Goal: Information Seeking & Learning: Learn about a topic

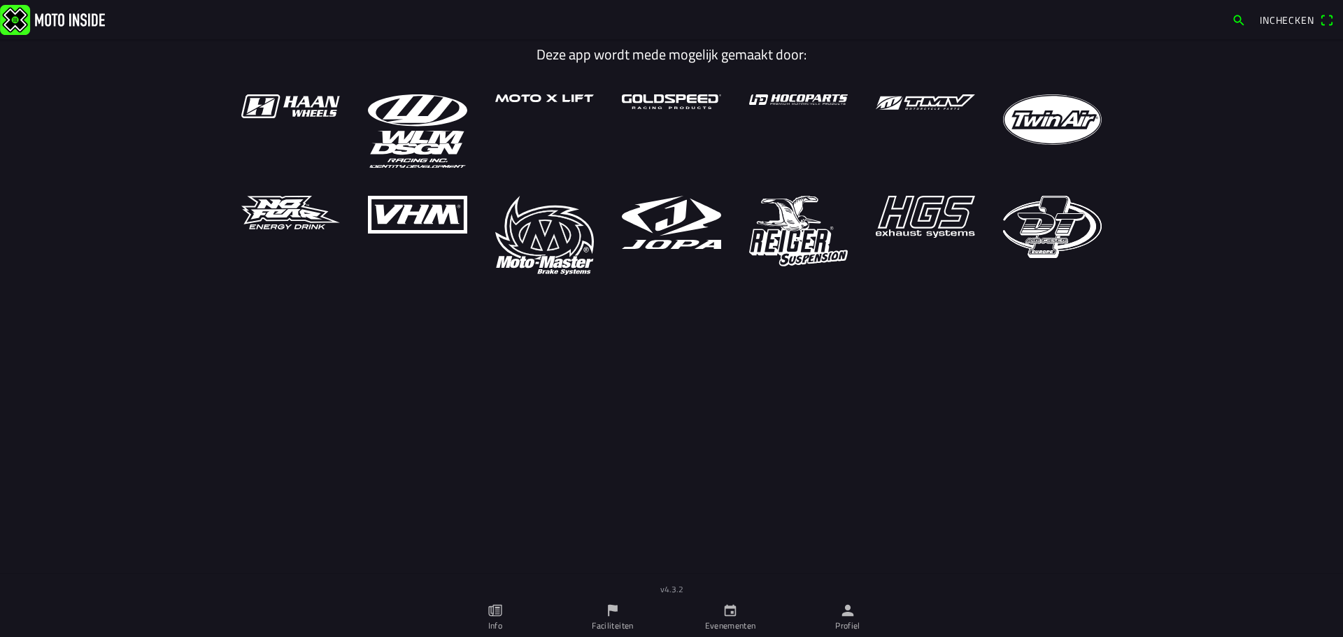
drag, startPoint x: 930, startPoint y: 369, endPoint x: 918, endPoint y: 366, distance: 12.4
click at [927, 365] on main "Deze app wordt mede mogelijk gemaakt door:" at bounding box center [671, 326] width 1343 height 574
click at [847, 607] on icon "person" at bounding box center [848, 611] width 12 height 12
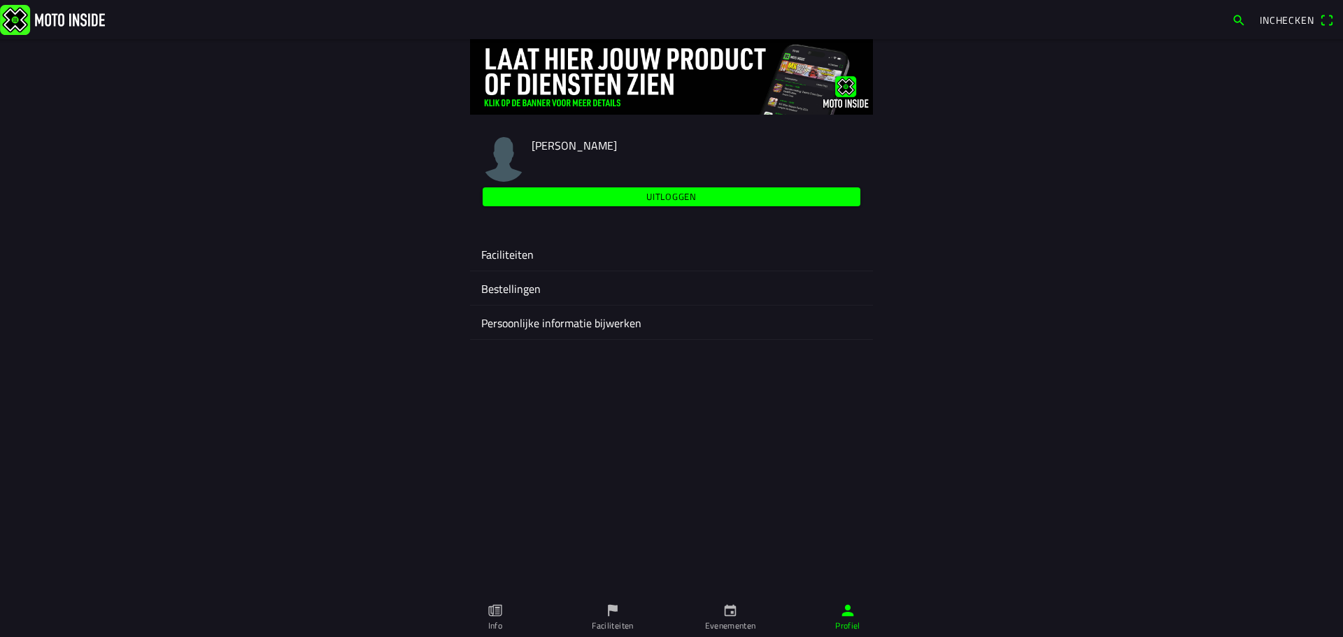
click at [513, 253] on ion-label "Faciliteiten" at bounding box center [671, 254] width 380 height 17
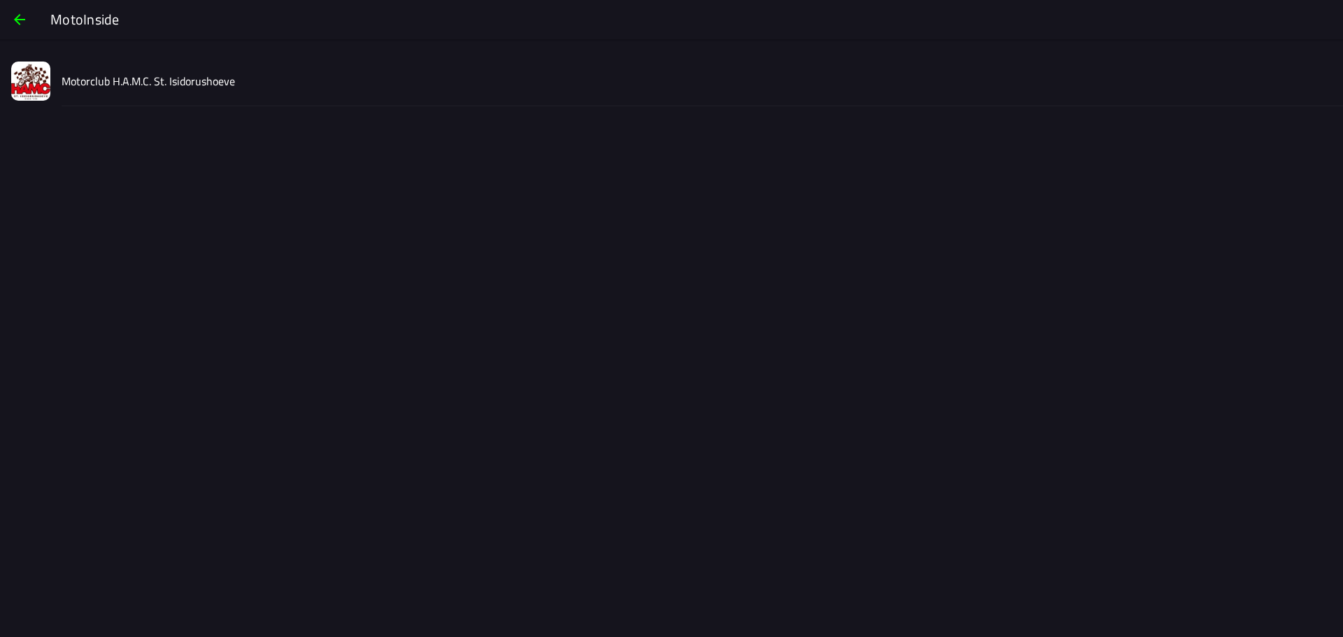
click at [34, 90] on img at bounding box center [30, 81] width 39 height 39
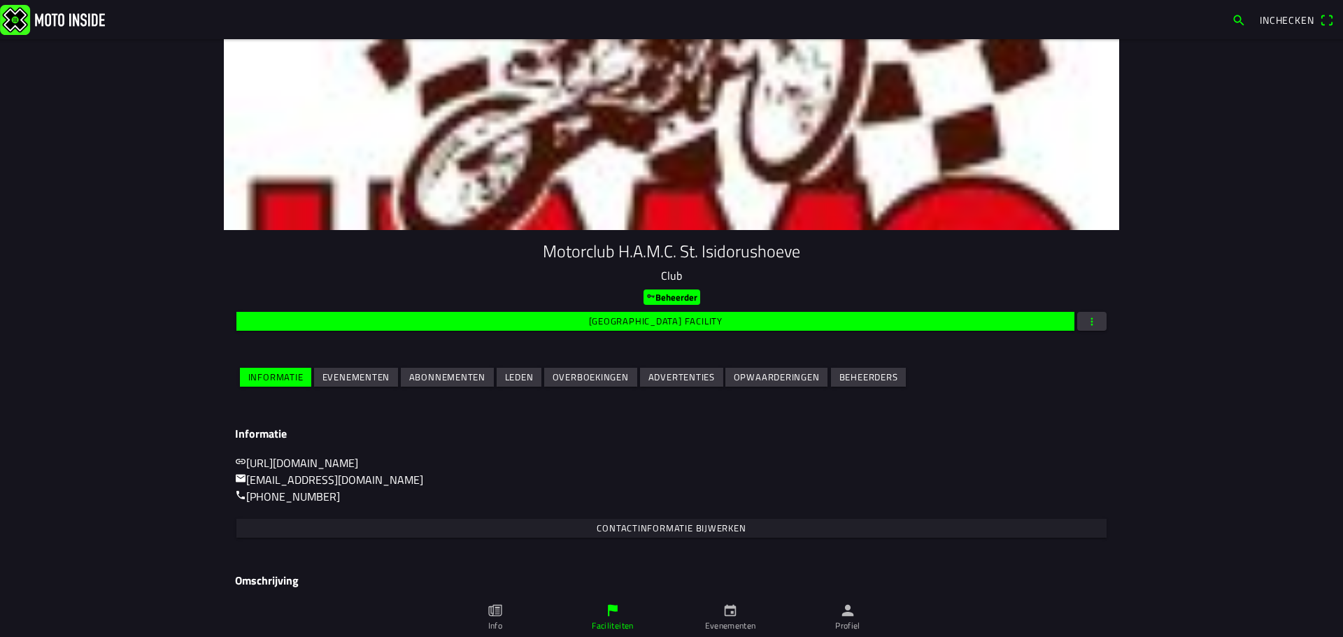
click at [0, 0] on slot "Evenementen" at bounding box center [0, 0] width 0 height 0
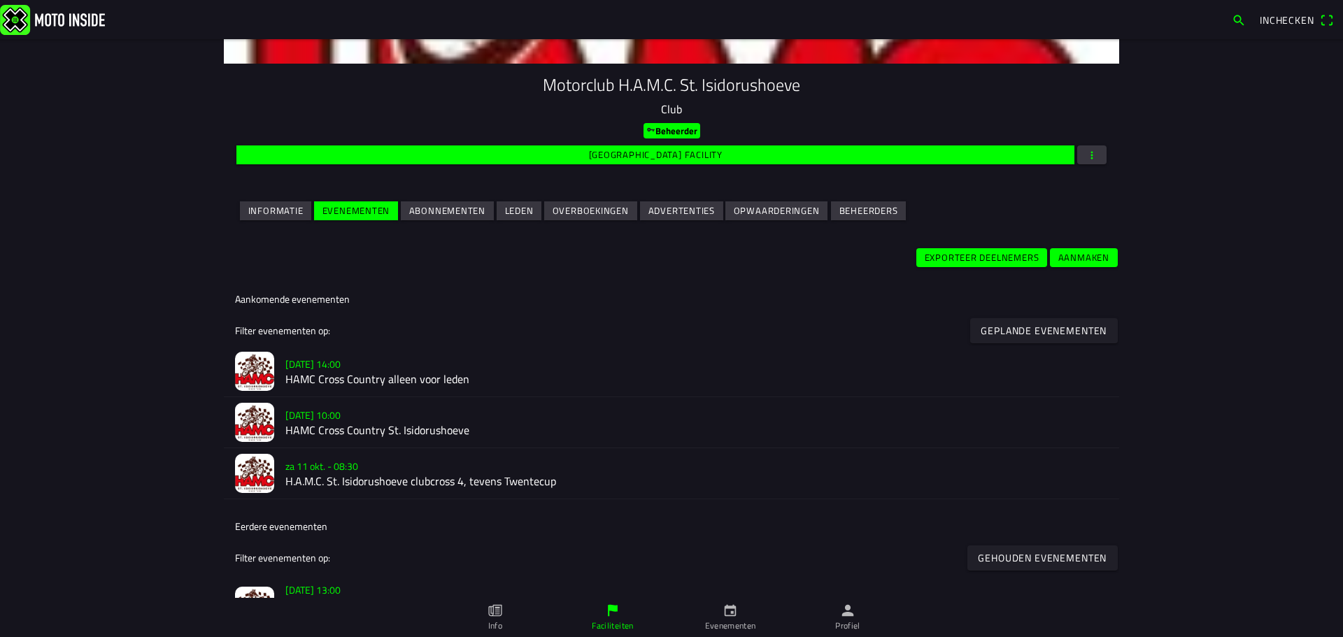
scroll to position [210, 0]
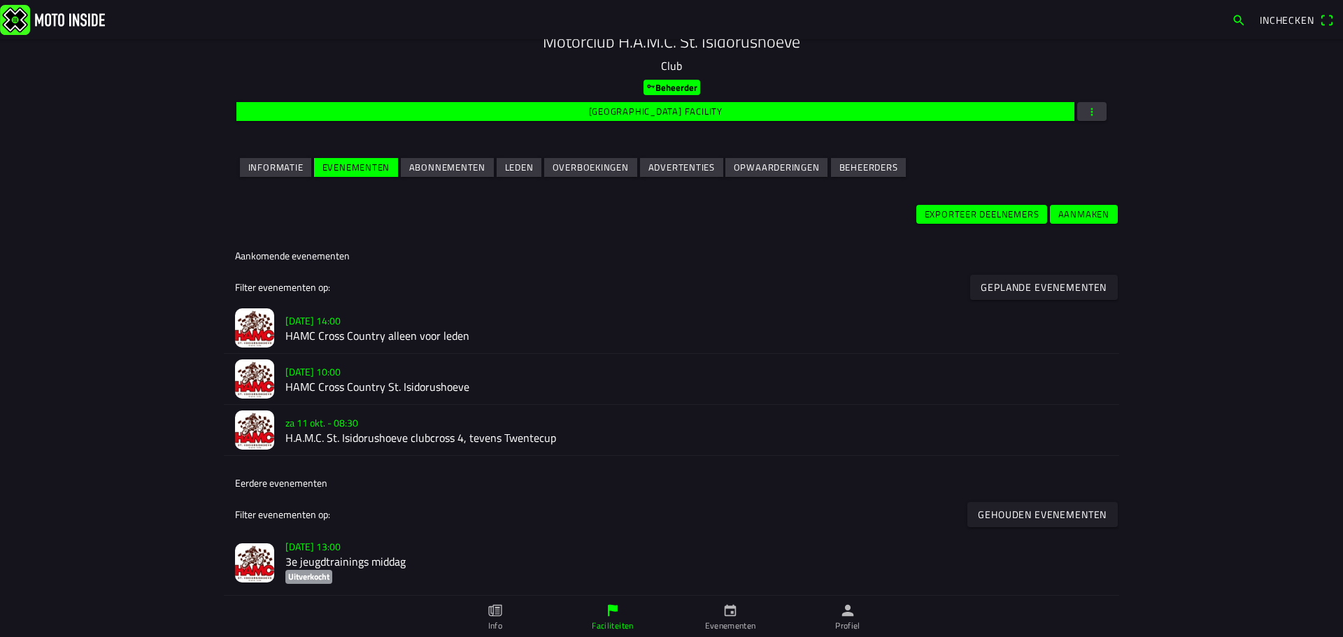
click at [385, 380] on h2 "HAMC Cross Country St. Isidorushoeve" at bounding box center [696, 386] width 823 height 13
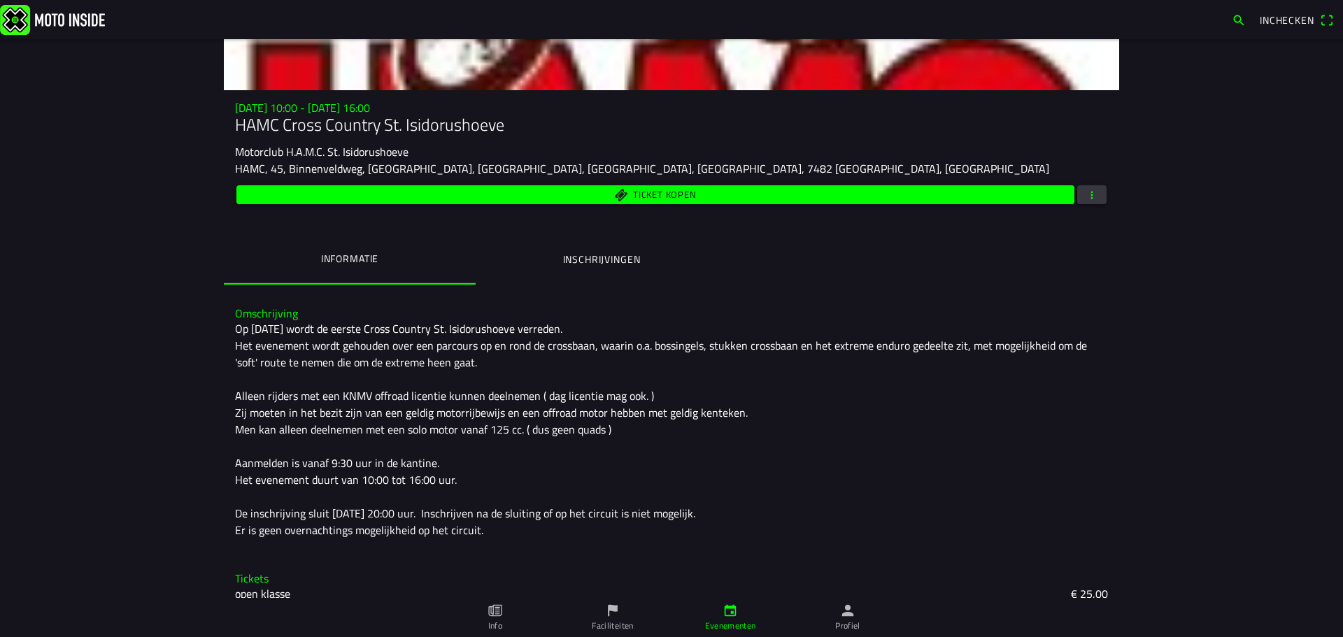
scroll to position [155, 0]
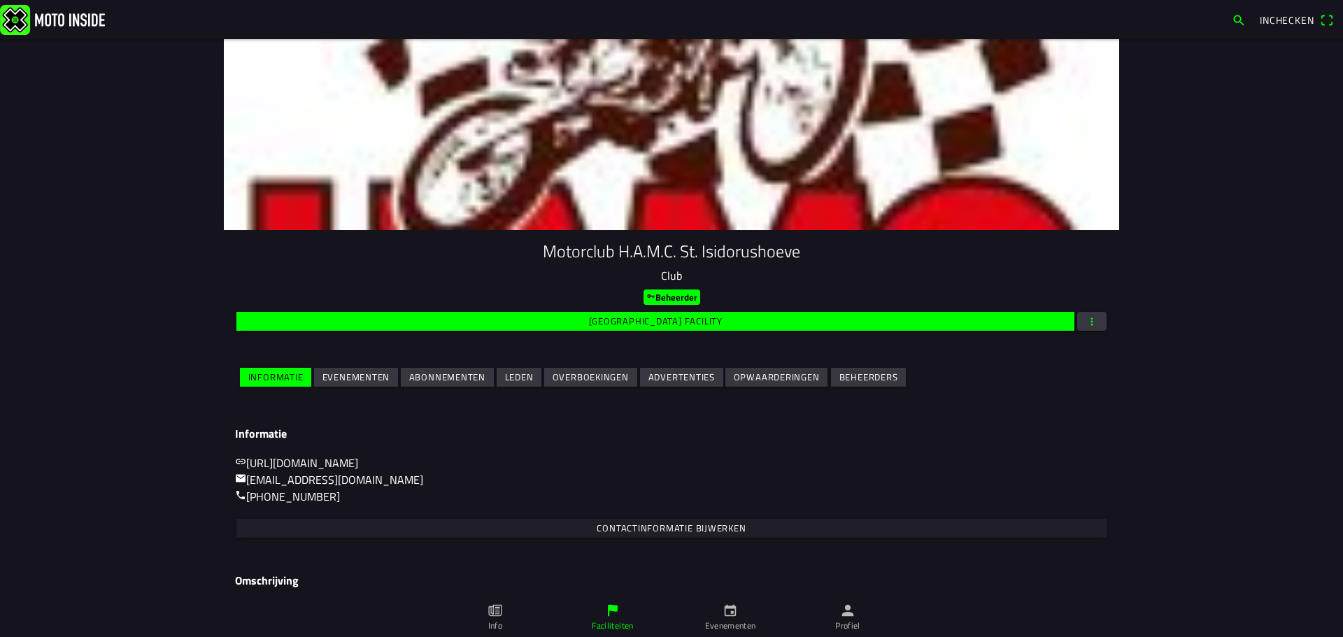
click at [0, 0] on slot "Evenementen" at bounding box center [0, 0] width 0 height 0
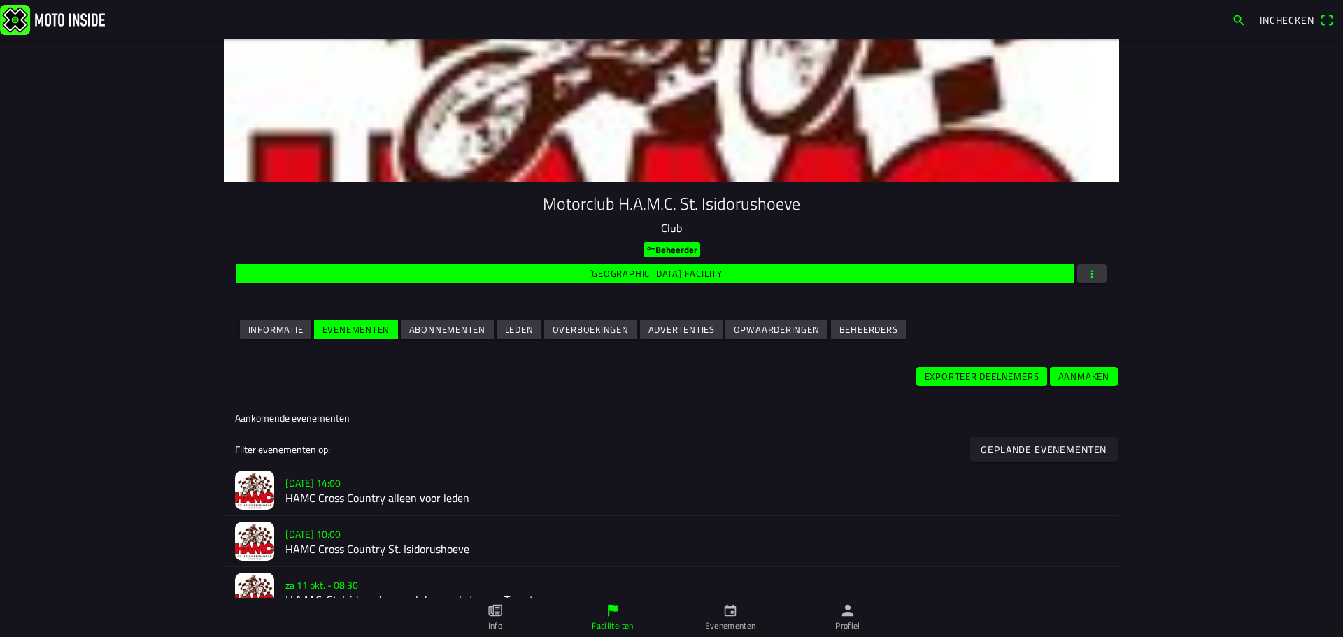
scroll to position [70, 0]
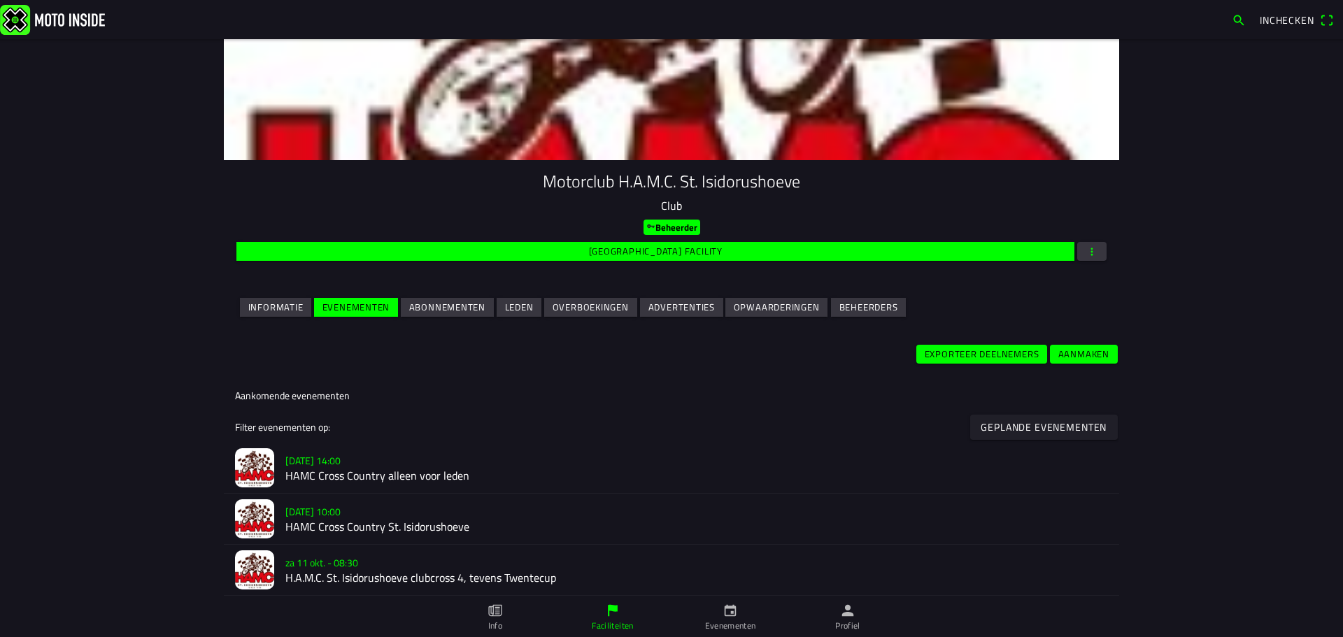
click at [407, 469] on h2 "HAMC Cross Country alleen voor leden" at bounding box center [696, 475] width 823 height 13
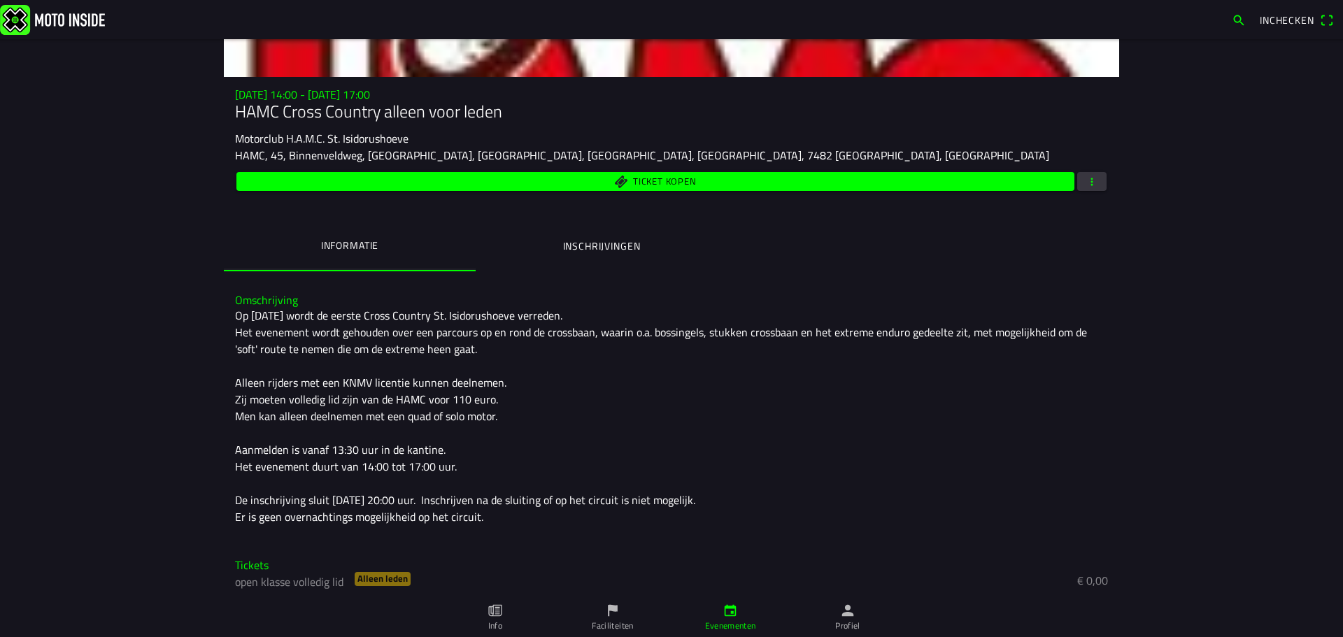
scroll to position [157, 0]
